Goal: Task Accomplishment & Management: Manage account settings

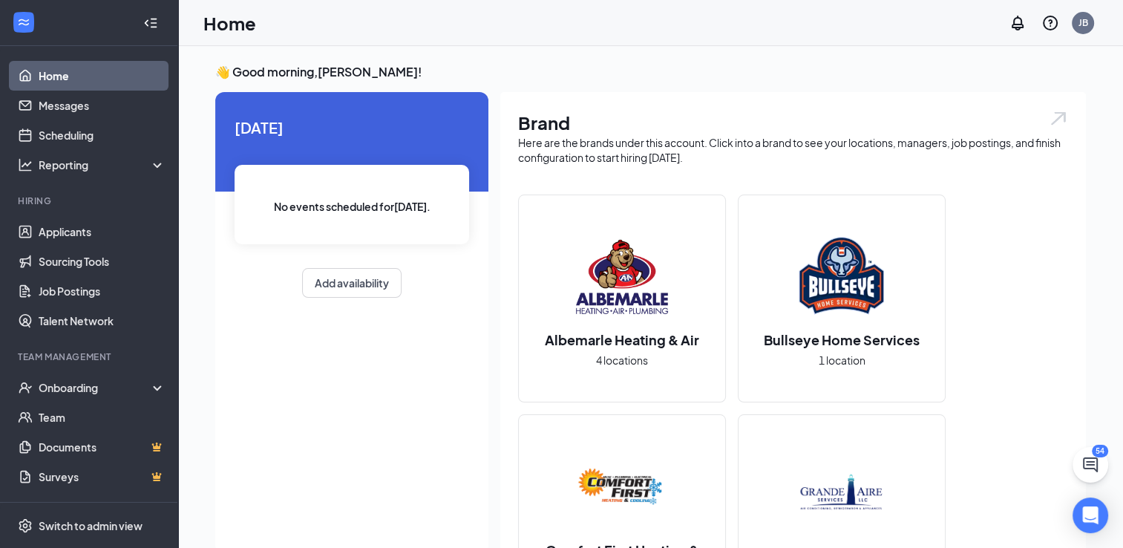
drag, startPoint x: 0, startPoint y: 0, endPoint x: 938, endPoint y: 144, distance: 948.9
click at [938, 144] on div "Here are the brands under this account. Click into a brand to see your location…" at bounding box center [793, 150] width 550 height 30
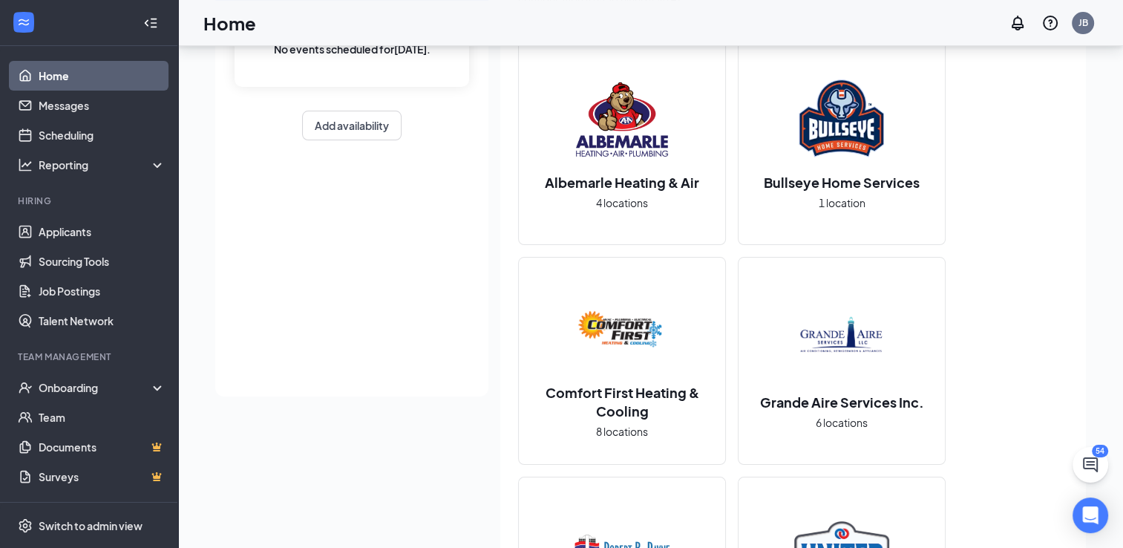
scroll to position [182, 0]
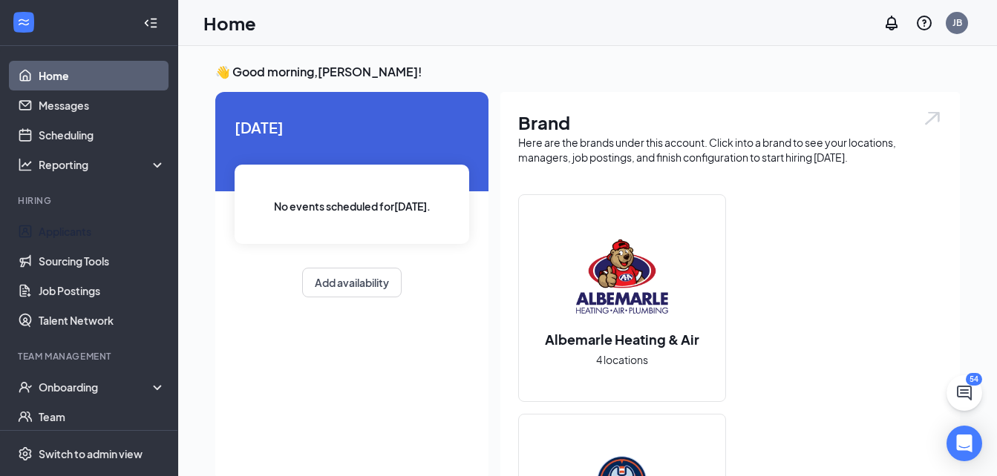
drag, startPoint x: 56, startPoint y: 225, endPoint x: 221, endPoint y: 203, distance: 166.1
click at [57, 225] on link "Applicants" at bounding box center [102, 232] width 127 height 30
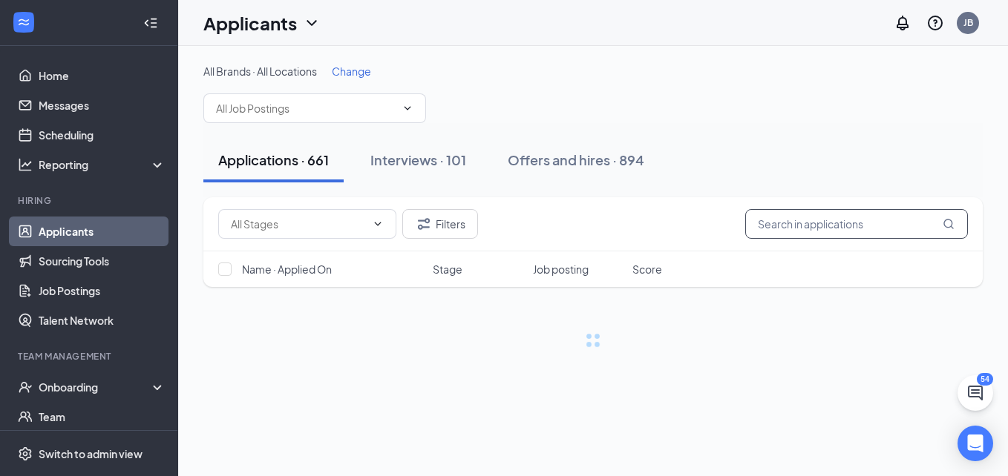
click at [634, 228] on input "text" at bounding box center [856, 224] width 223 height 30
type input "gaston"
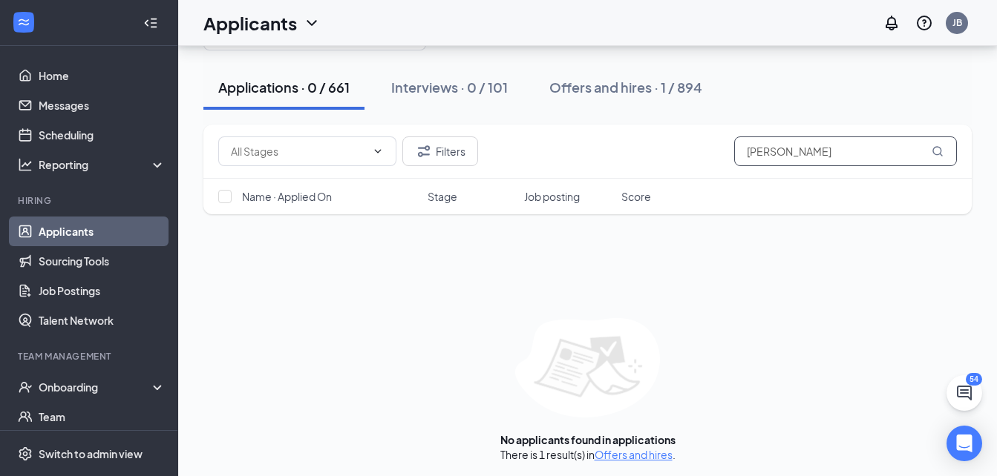
scroll to position [76, 0]
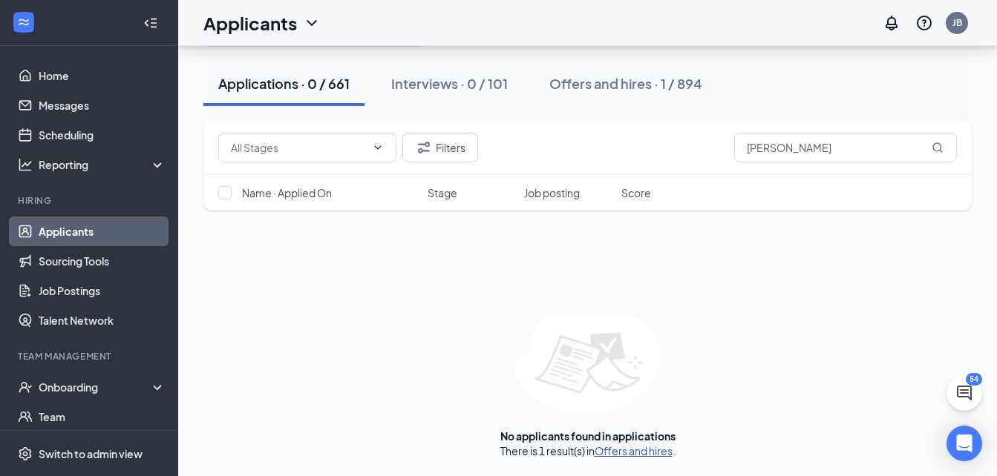
click at [631, 365] on link "Offers and hires" at bounding box center [633, 450] width 78 height 13
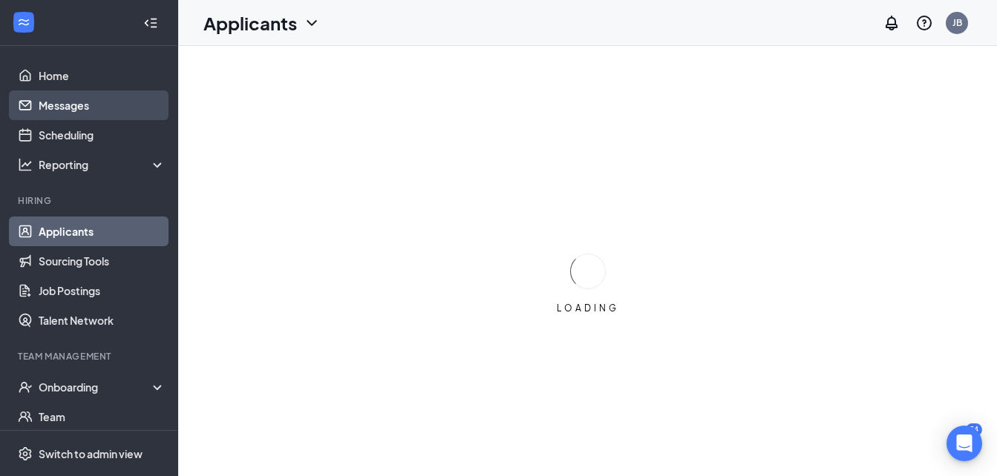
click at [79, 104] on link "Messages" at bounding box center [102, 106] width 127 height 30
